Goal: Task Accomplishment & Management: Manage account settings

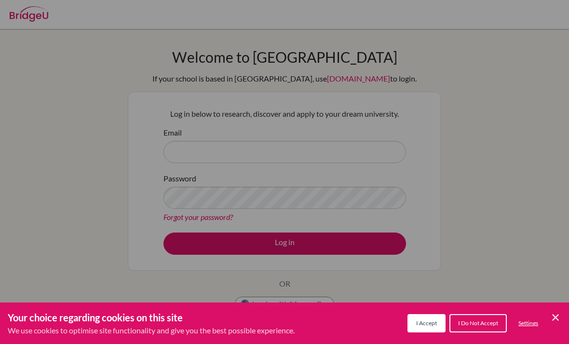
click at [553, 323] on icon "Cookie Control Close Icon" at bounding box center [556, 318] width 12 height 12
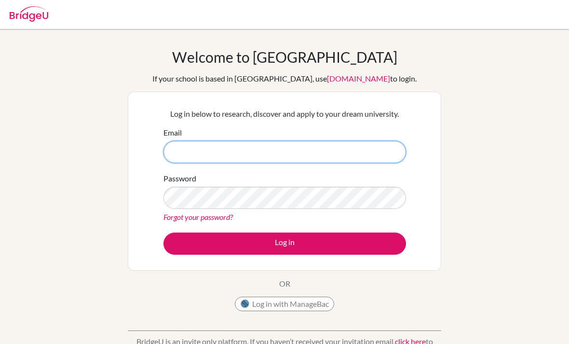
click at [354, 151] on input "Email" at bounding box center [284, 152] width 243 height 22
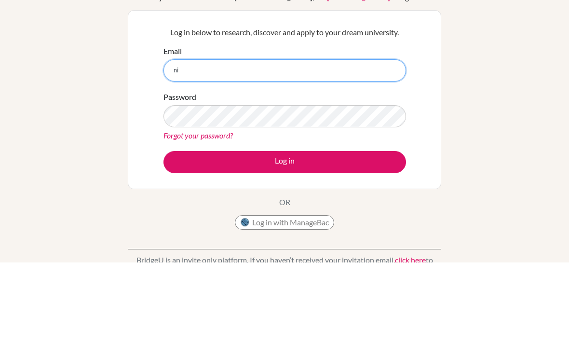
type input "n"
type input "mayacay07@gmail.com"
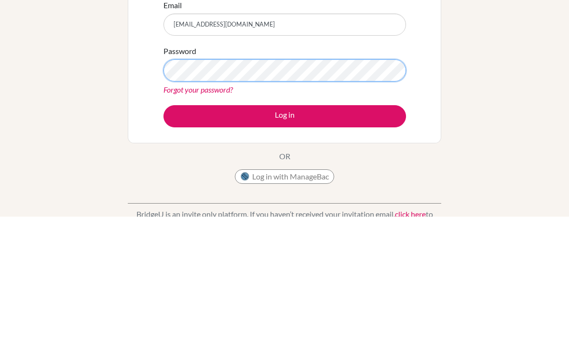
click at [285, 232] on button "Log in" at bounding box center [284, 243] width 243 height 22
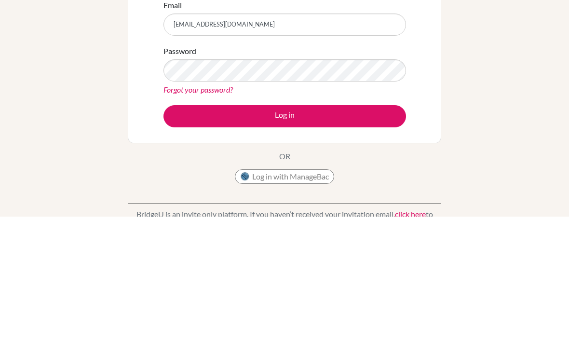
click at [213, 212] on link "Forgot your password?" at bounding box center [197, 216] width 69 height 9
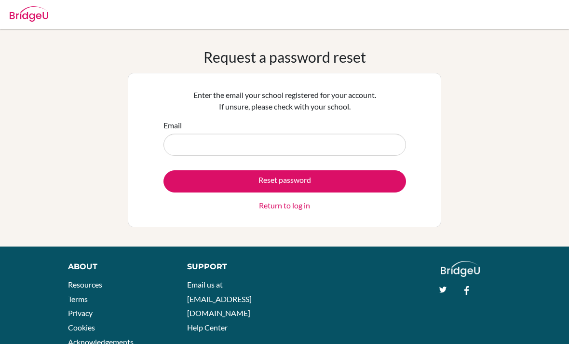
click at [349, 144] on input "Email" at bounding box center [284, 145] width 243 height 22
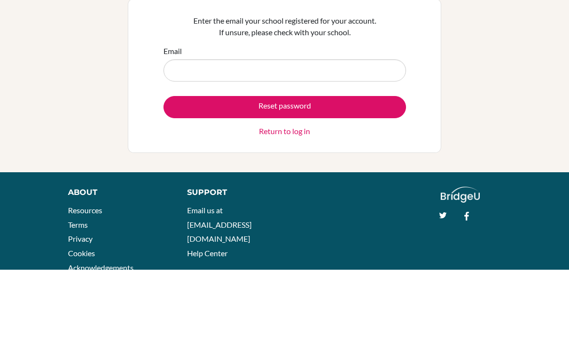
scroll to position [32, 0]
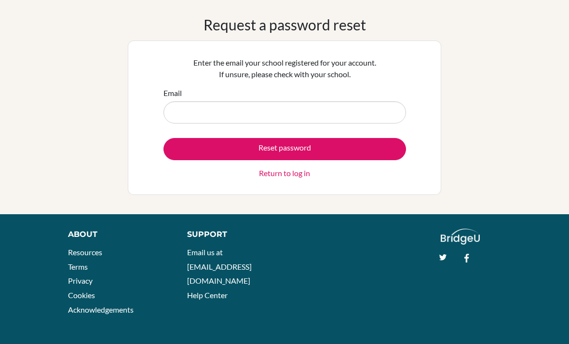
click at [507, 123] on div "Request a password reset Enter the email your school registered for your accoun…" at bounding box center [284, 105] width 569 height 179
